Goal: Task Accomplishment & Management: Use online tool/utility

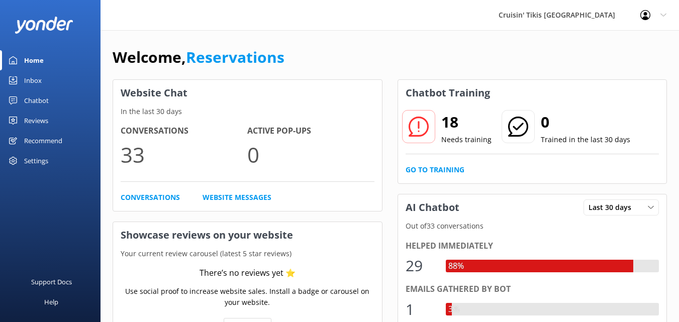
click at [25, 79] on div "Inbox" at bounding box center [33, 80] width 18 height 20
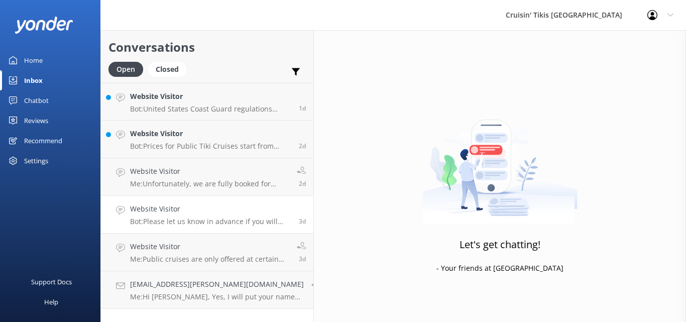
click at [183, 220] on p "Bot: Please let us know in advance if you will need a cooler on board, and we w…" at bounding box center [210, 221] width 161 height 9
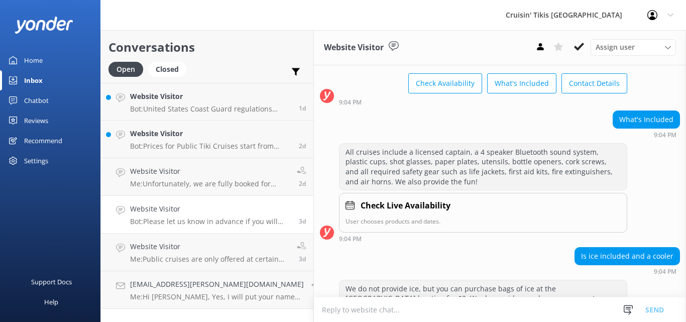
scroll to position [240, 0]
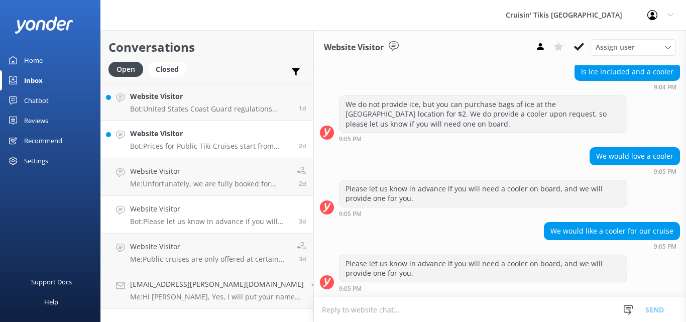
click at [210, 148] on p "Bot: Prices for Public Tiki Cruises start from $74.99 per person. For the most …" at bounding box center [210, 146] width 161 height 9
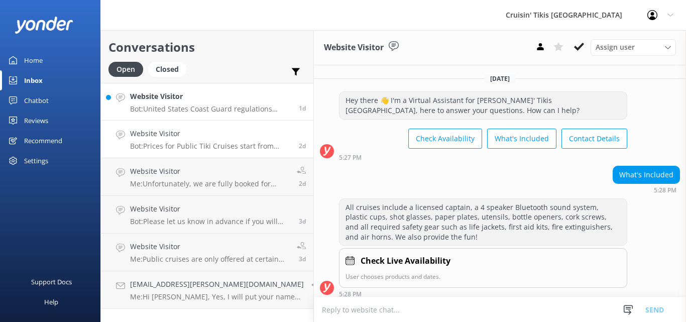
click at [204, 107] on p "Bot: United States Coast Guard regulations allow only six charter customers on …" at bounding box center [210, 109] width 161 height 9
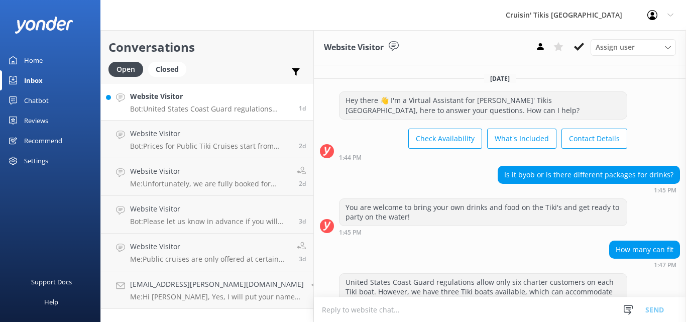
scroll to position [28, 0]
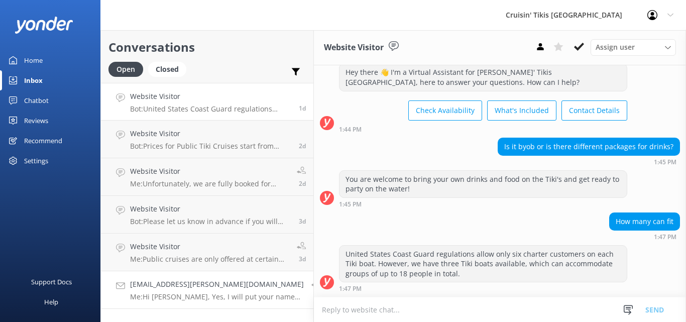
click at [201, 298] on p "Me: Hi [PERSON_NAME], Yes, I will put your name on the wait list for [DATE] and…" at bounding box center [217, 296] width 174 height 9
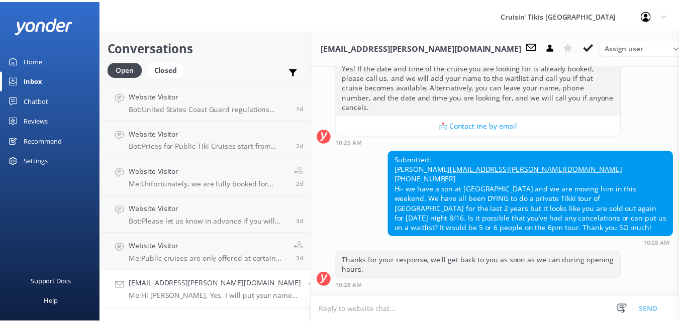
scroll to position [234, 0]
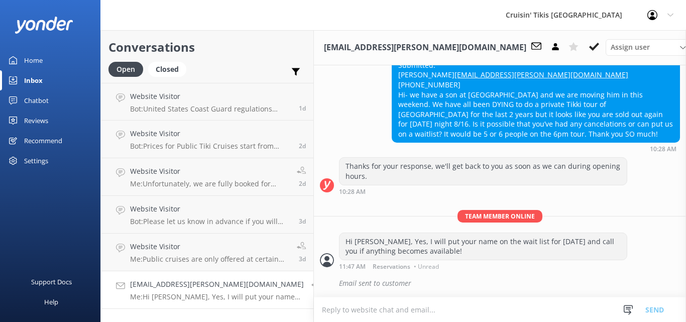
click at [40, 98] on div "Chatbot" at bounding box center [36, 100] width 25 height 20
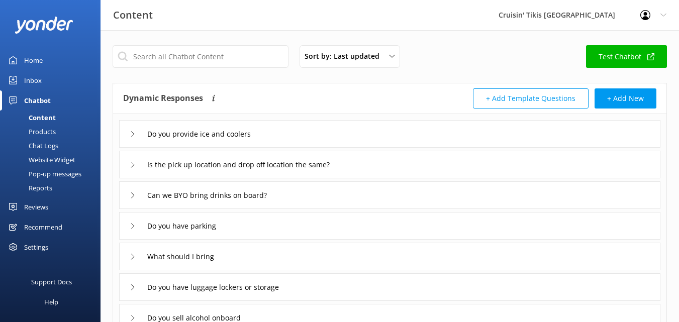
click at [31, 78] on div "Inbox" at bounding box center [33, 80] width 18 height 20
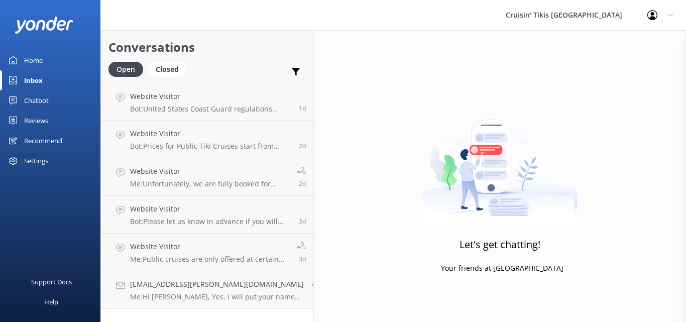
click at [31, 97] on div "Chatbot" at bounding box center [36, 100] width 25 height 20
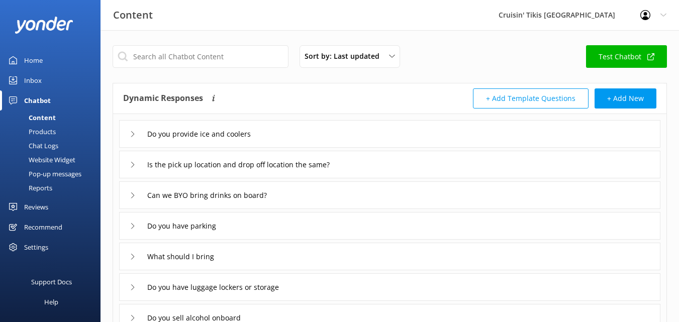
click at [46, 172] on div "Pop-up messages" at bounding box center [43, 174] width 75 height 14
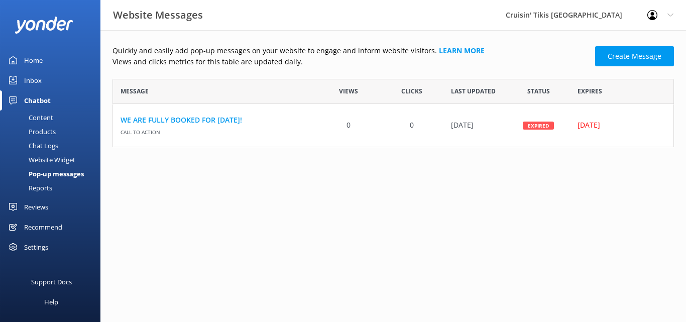
scroll to position [8, 8]
click at [29, 82] on div "Inbox" at bounding box center [33, 80] width 18 height 20
